Goal: Check status: Check status

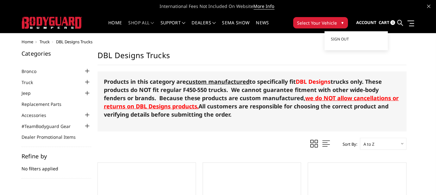
click at [364, 23] on span "Account" at bounding box center [366, 23] width 20 height 6
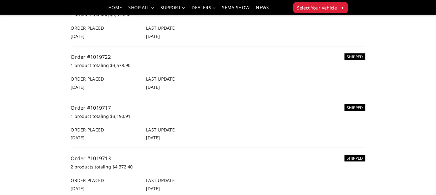
scroll to position [317, 0]
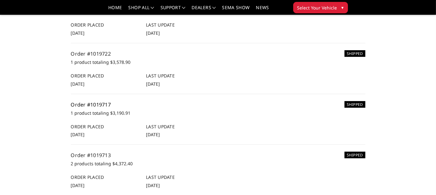
click at [97, 104] on link "Order #1019717" at bounding box center [91, 104] width 40 height 7
click at [96, 156] on link "Order #1019713" at bounding box center [91, 155] width 40 height 7
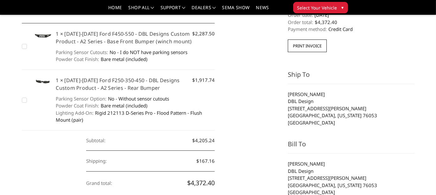
scroll to position [95, 0]
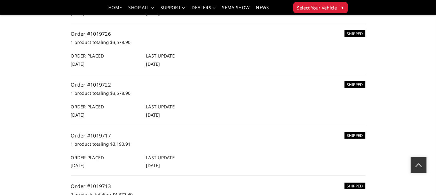
scroll to position [285, 0]
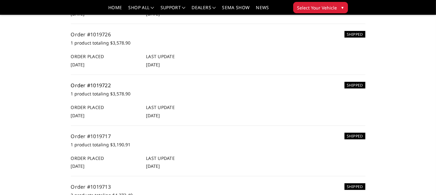
click at [98, 84] on link "Order #1019722" at bounding box center [91, 85] width 40 height 7
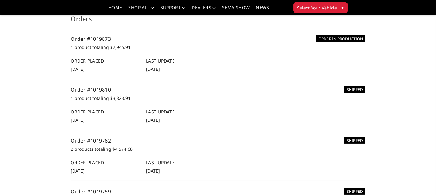
scroll to position [95, 0]
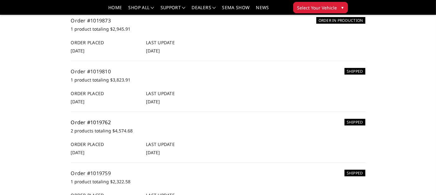
click at [97, 121] on link "Order #1019762" at bounding box center [91, 122] width 40 height 7
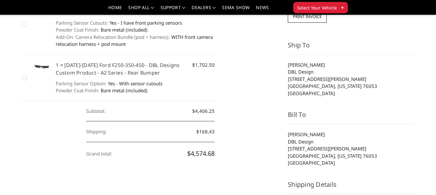
scroll to position [95, 0]
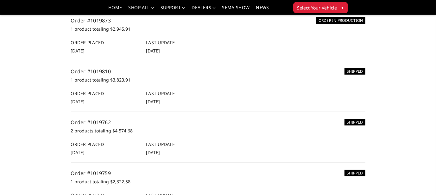
scroll to position [127, 0]
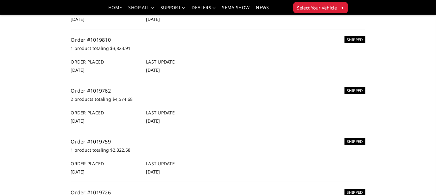
click at [95, 140] on link "Order #1019759" at bounding box center [91, 141] width 40 height 7
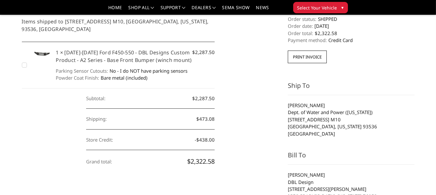
scroll to position [95, 0]
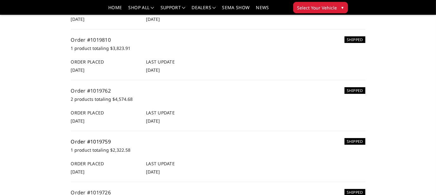
click at [98, 142] on link "Order #1019759" at bounding box center [91, 141] width 40 height 7
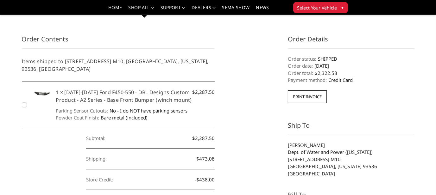
scroll to position [63, 0]
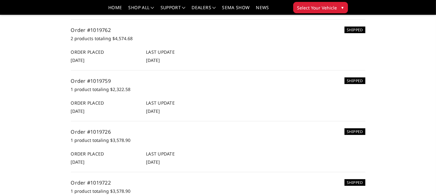
scroll to position [190, 0]
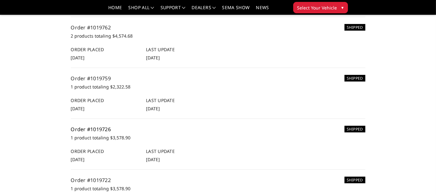
click at [104, 129] on link "Order #1019726" at bounding box center [91, 129] width 40 height 7
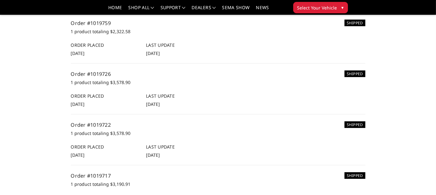
scroll to position [253, 0]
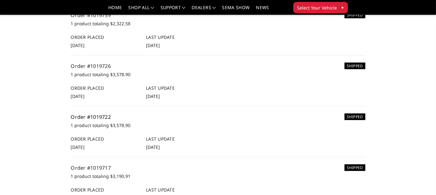
click at [98, 115] on link "Order #1019722" at bounding box center [91, 117] width 40 height 7
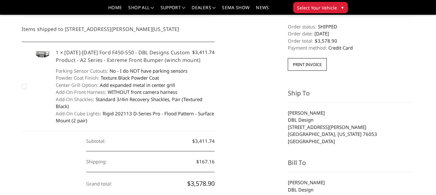
scroll to position [63, 0]
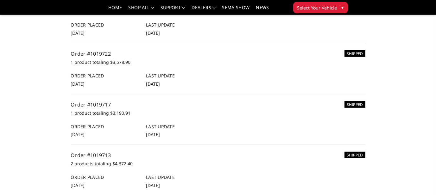
scroll to position [348, 0]
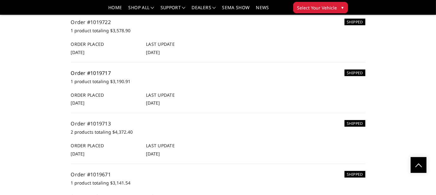
click at [102, 72] on link "Order #1019717" at bounding box center [91, 73] width 40 height 7
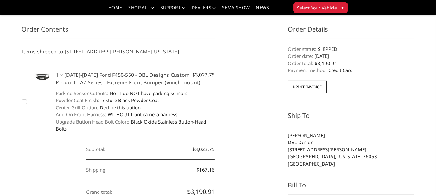
scroll to position [95, 0]
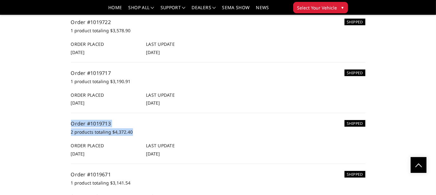
drag, startPoint x: 69, startPoint y: 120, endPoint x: 145, endPoint y: 134, distance: 77.3
click at [145, 134] on section "Orders ORDER IN PRODUCTION Order #1019873 1 product totaling $2,945.91 Order Pl…" at bounding box center [217, 12] width 301 height 538
click at [98, 120] on link "Order #1019713" at bounding box center [91, 123] width 40 height 7
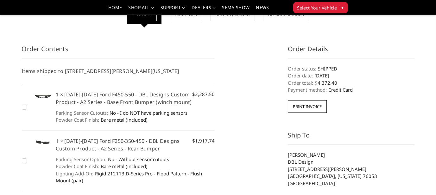
scroll to position [63, 0]
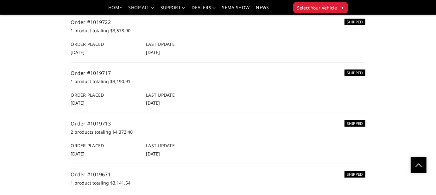
scroll to position [412, 0]
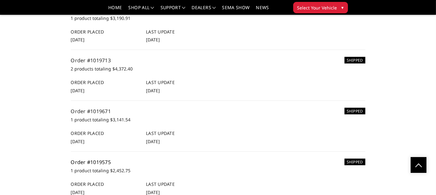
click at [101, 161] on link "Order #1019575" at bounding box center [91, 162] width 40 height 7
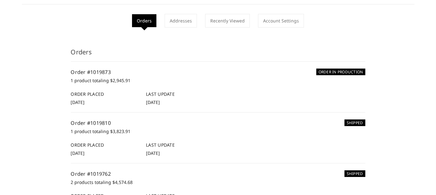
scroll to position [63, 0]
